Goal: Find specific page/section: Find specific page/section

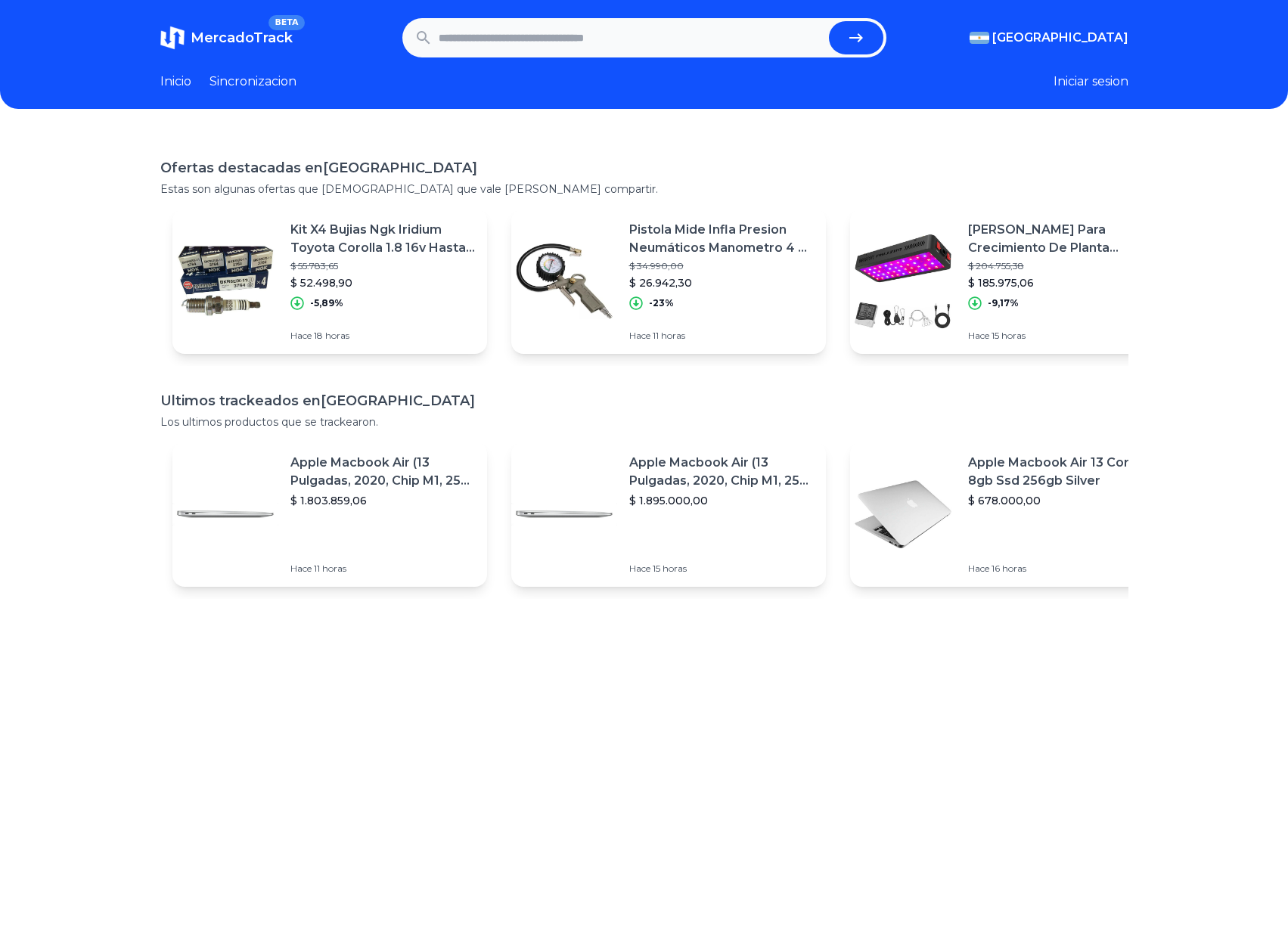
click at [531, 36] on input "text" at bounding box center [631, 37] width 385 height 33
click at [529, 40] on input "text" at bounding box center [631, 37] width 385 height 33
click at [698, 29] on input "text" at bounding box center [631, 37] width 385 height 33
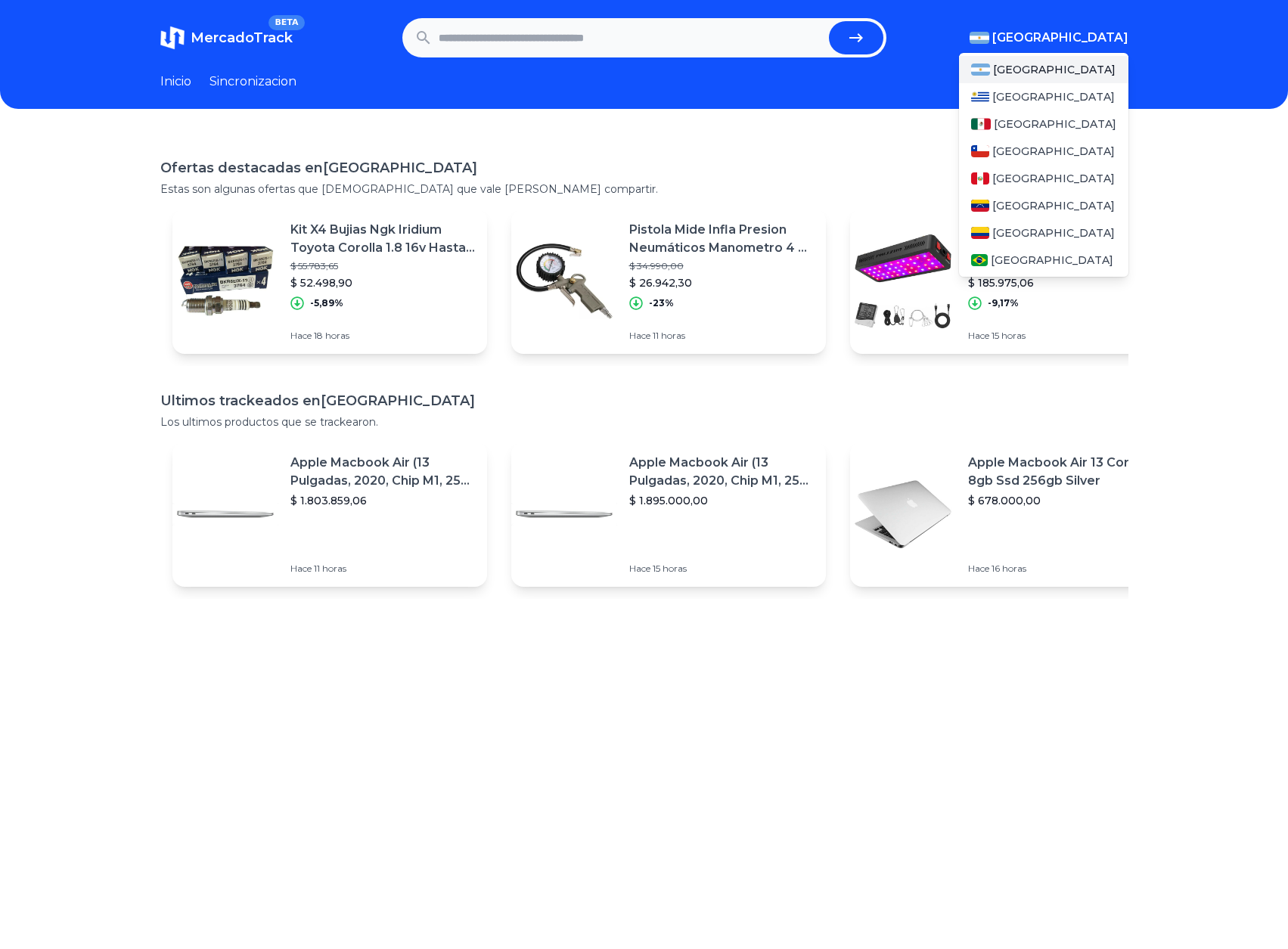
click at [1074, 41] on span "[GEOGRAPHIC_DATA]" at bounding box center [1061, 37] width 136 height 18
click at [1034, 228] on span "[GEOGRAPHIC_DATA]" at bounding box center [1053, 232] width 122 height 15
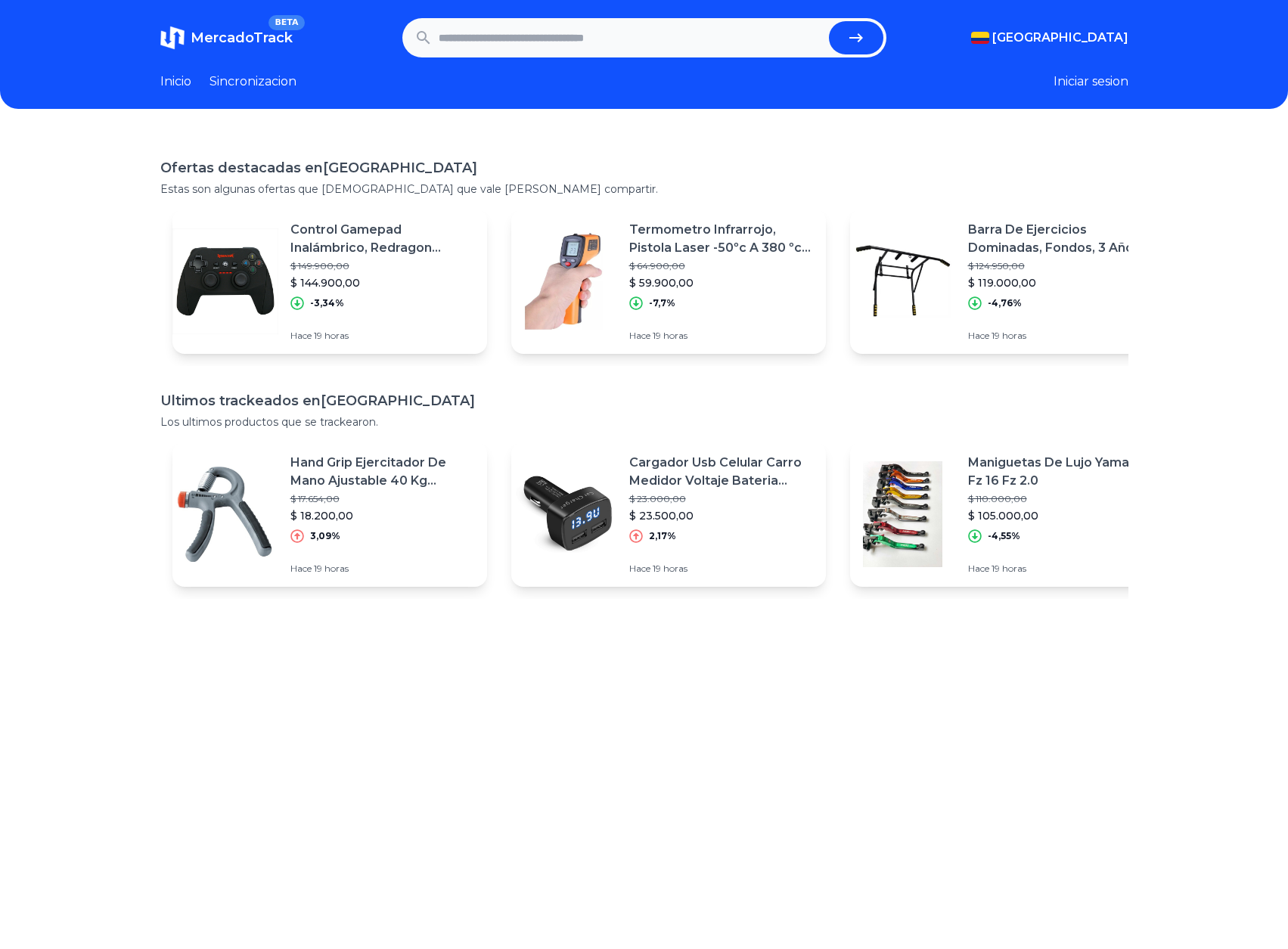
click at [567, 39] on input "text" at bounding box center [631, 37] width 385 height 33
type input "*"
click at [535, 39] on input "text" at bounding box center [631, 37] width 385 height 33
paste input "**********"
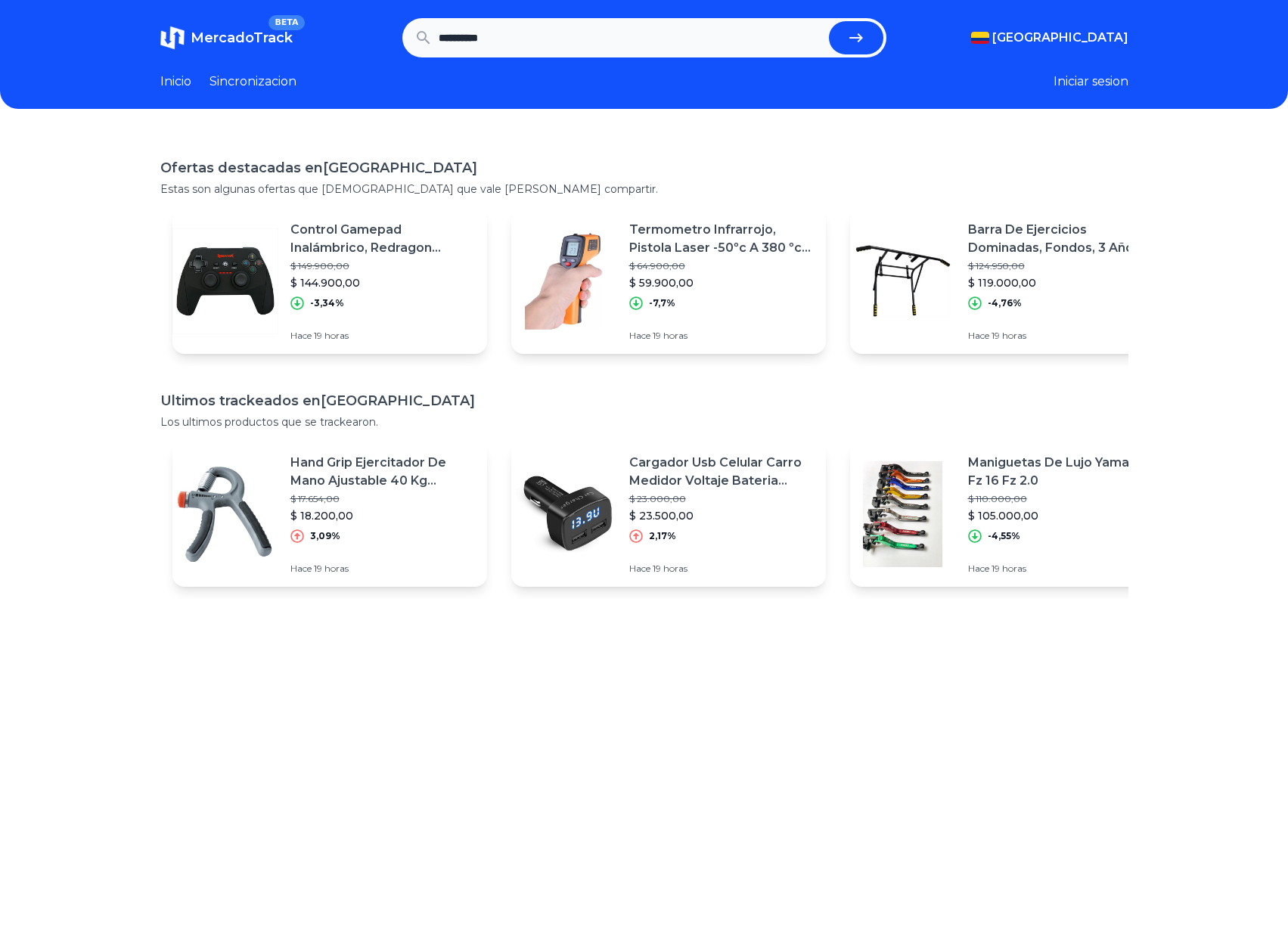
type input "**********"
click at [829, 21] on button "submit" at bounding box center [856, 37] width 54 height 33
